Goal: Information Seeking & Learning: Find specific fact

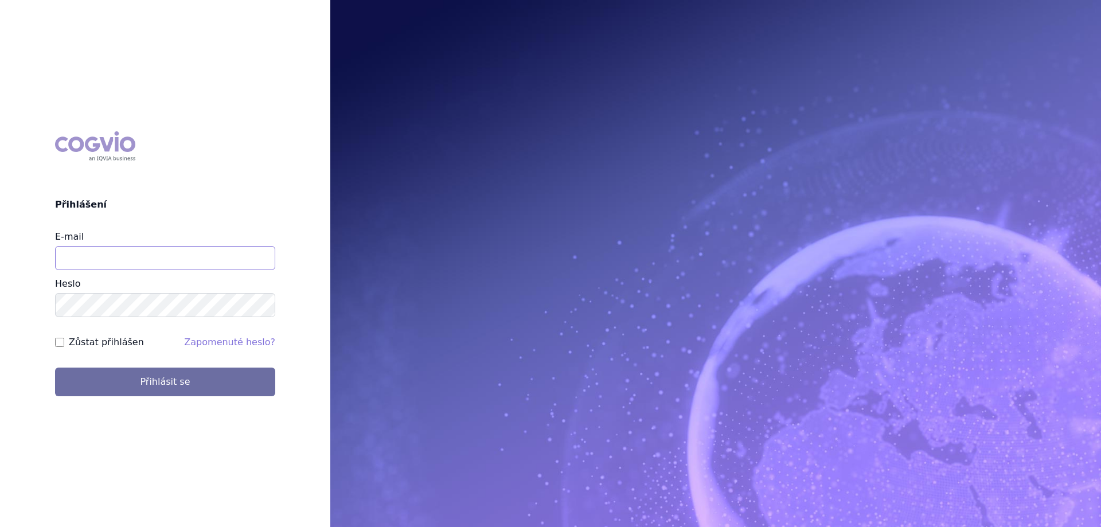
click at [154, 259] on input "E-mail" at bounding box center [165, 258] width 220 height 24
type input "jana.sipkova@vzp.cz"
click at [81, 345] on label "Zůstat přihlášen" at bounding box center [106, 343] width 75 height 14
click at [64, 345] on input "Zůstat přihlášen" at bounding box center [59, 342] width 9 height 9
checkbox input "true"
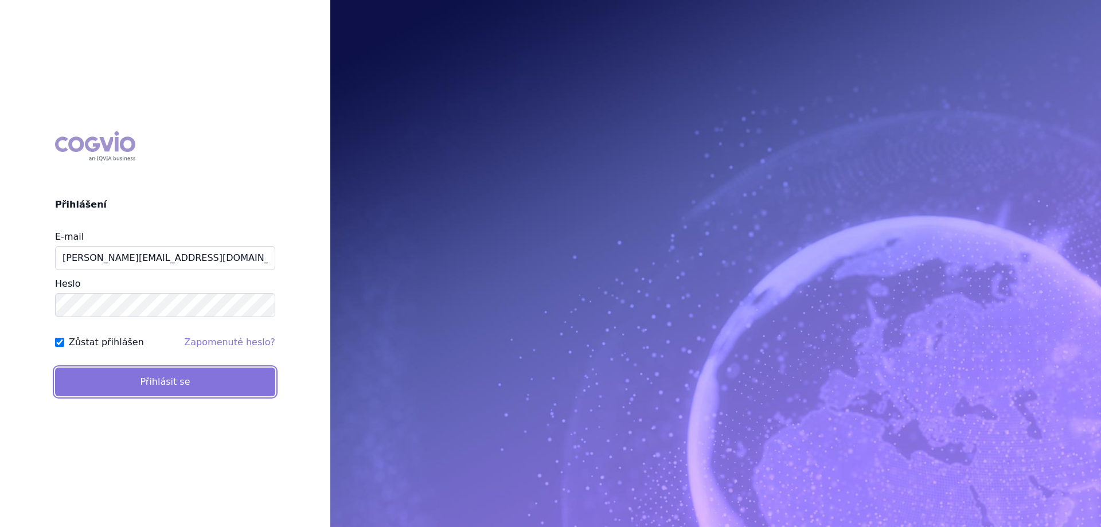
click at [84, 369] on button "Přihlásit se" at bounding box center [165, 382] width 220 height 29
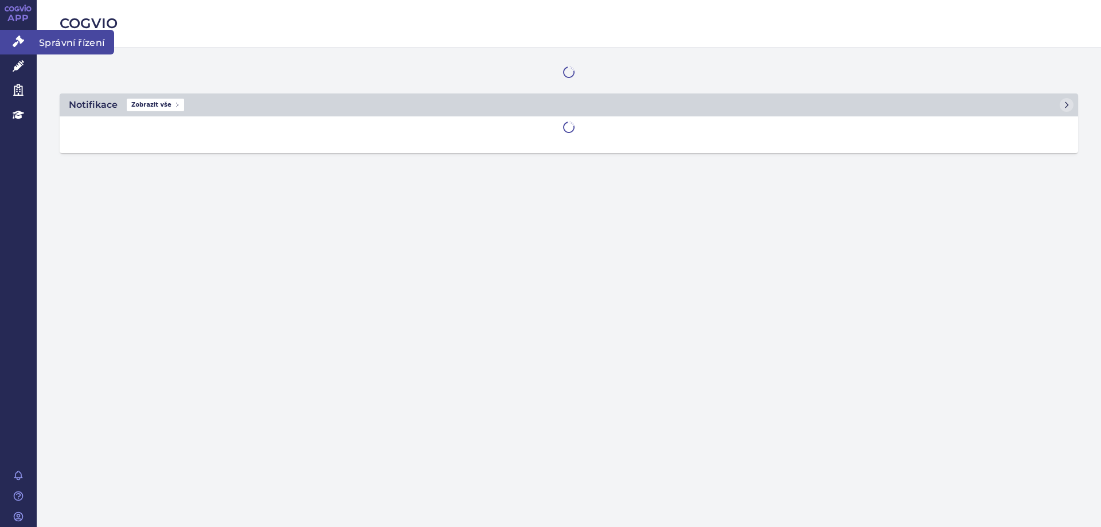
click at [18, 41] on icon at bounding box center [18, 41] width 11 height 11
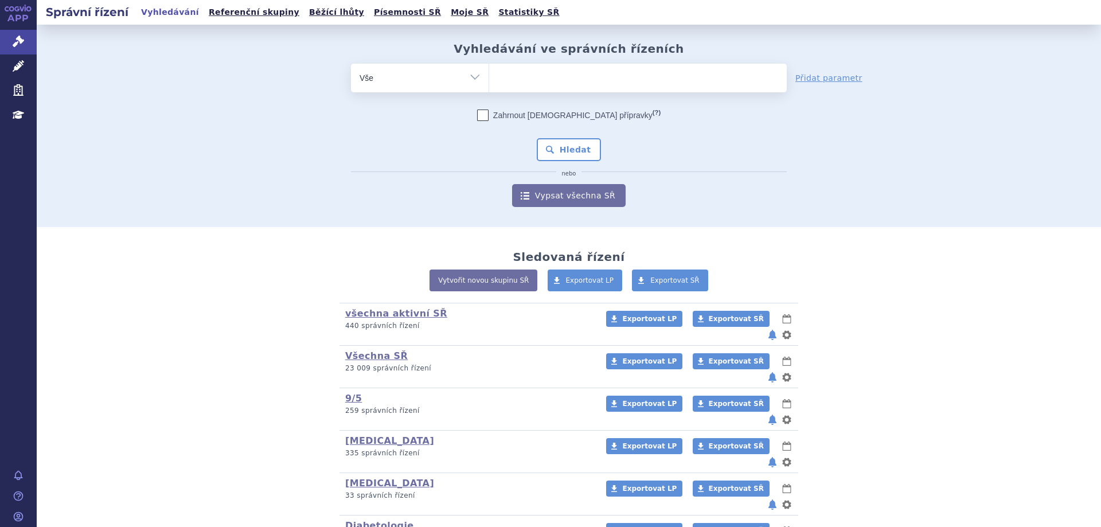
click at [516, 76] on ul at bounding box center [638, 76] width 298 height 24
click at [489, 76] on select at bounding box center [489, 77] width 1 height 29
click at [516, 76] on ul at bounding box center [638, 76] width 298 height 24
click at [489, 76] on select at bounding box center [489, 77] width 1 height 29
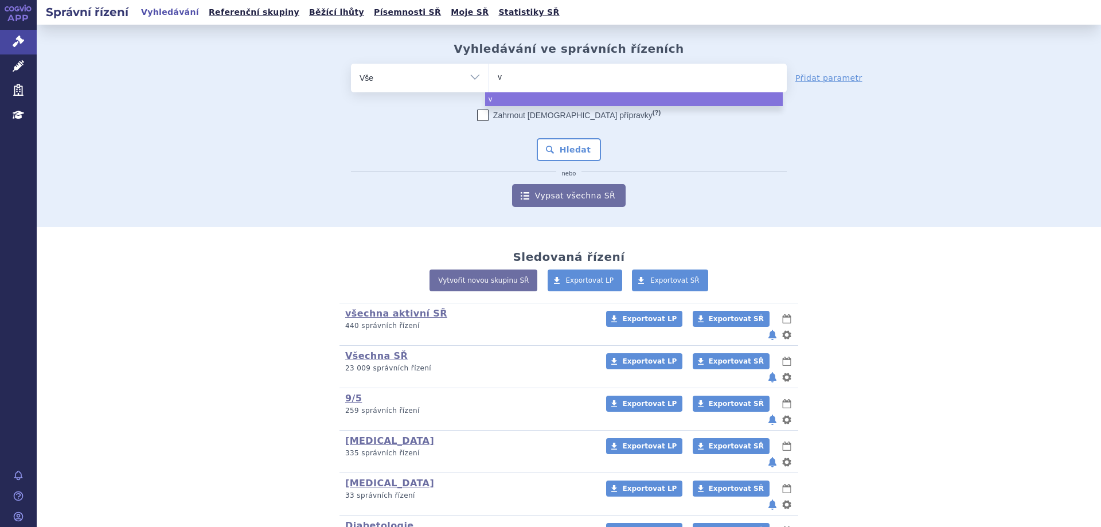
type input "ve"
type input "verz"
type input "verzeni"
type input "verzenios"
select select "verzenios"
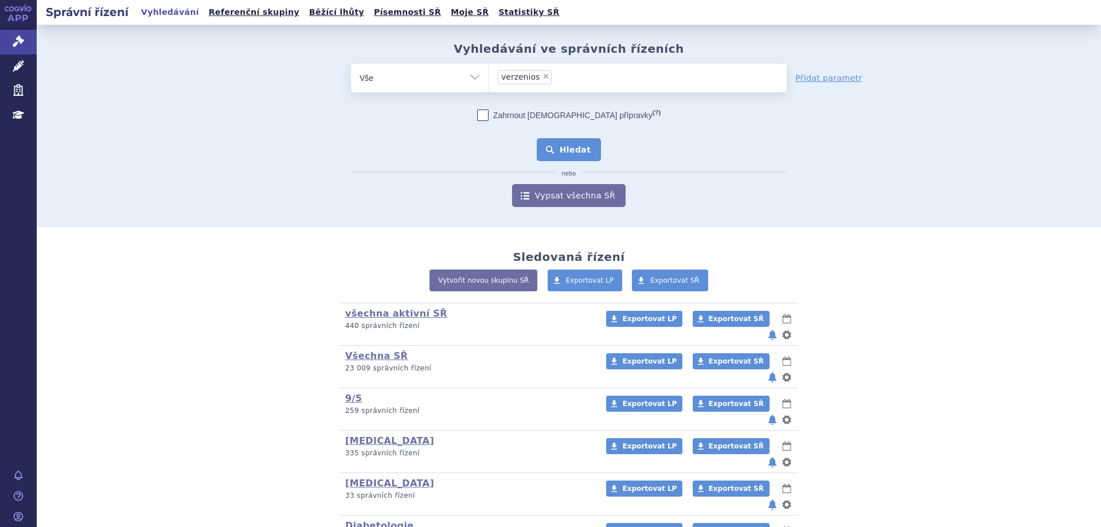
click at [567, 151] on button "Hledat" at bounding box center [569, 149] width 65 height 23
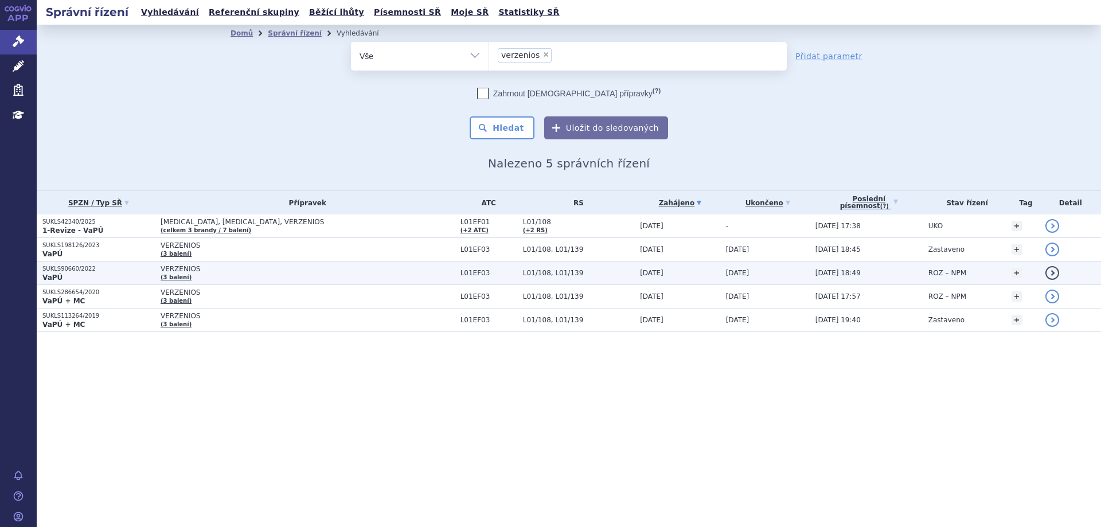
click at [57, 269] on p "SUKLS90660/2022" at bounding box center [98, 269] width 112 height 8
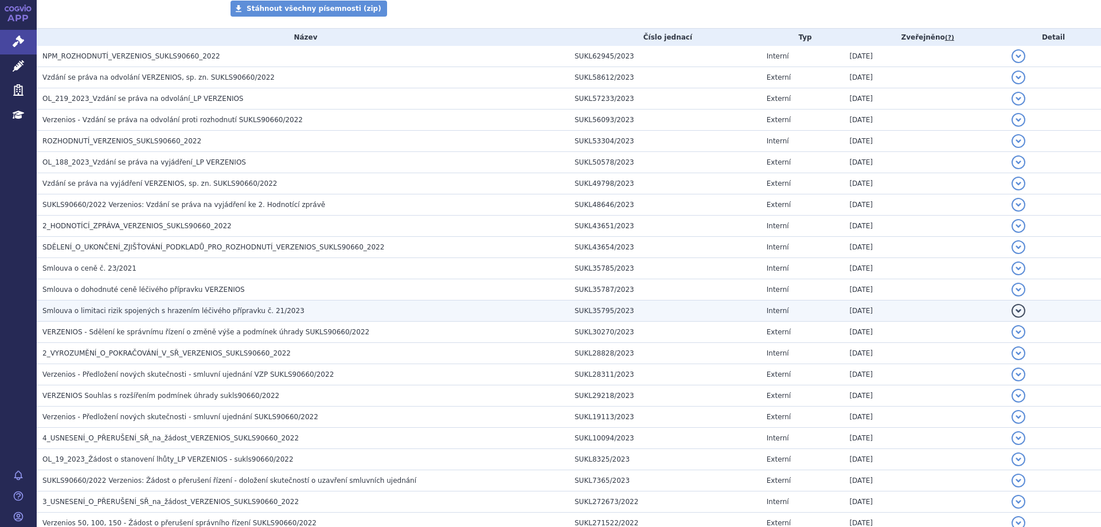
scroll to position [229, 0]
